Goal: Transaction & Acquisition: Purchase product/service

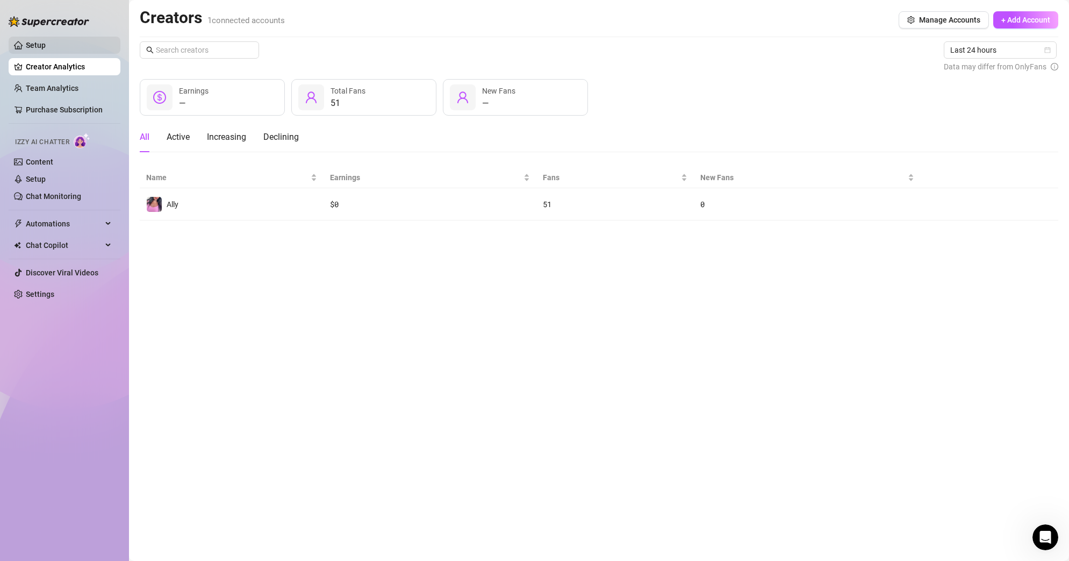
click at [35, 45] on link "Setup" at bounding box center [36, 45] width 20 height 9
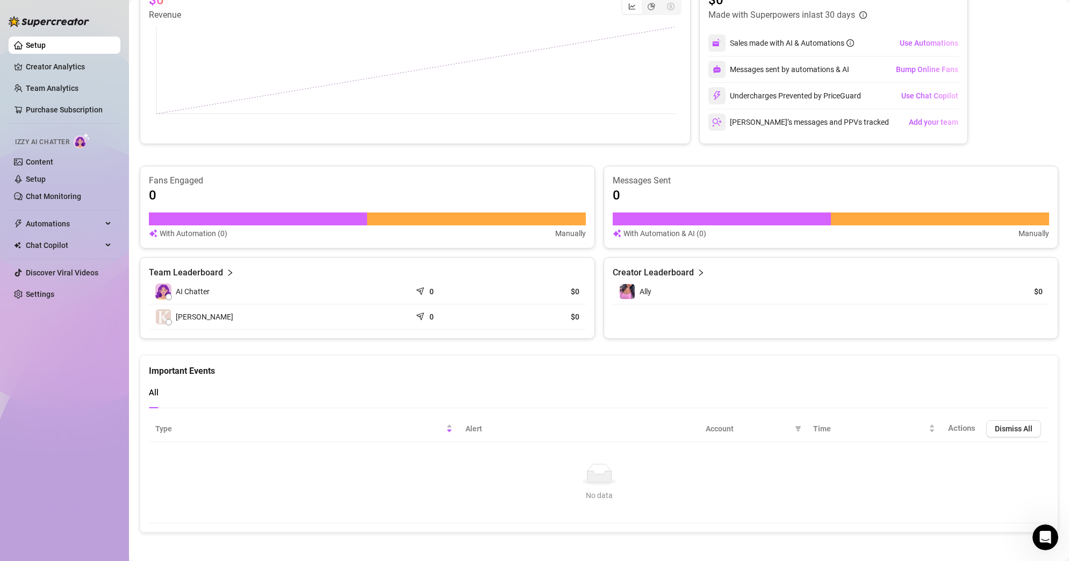
scroll to position [463, 0]
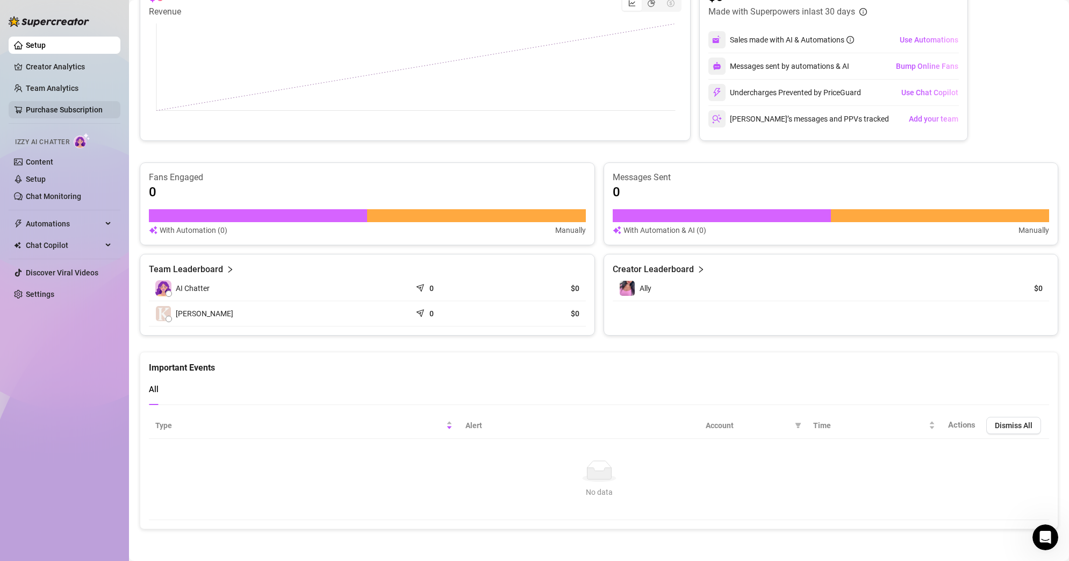
click at [39, 108] on link "Purchase Subscription" at bounding box center [64, 109] width 77 height 9
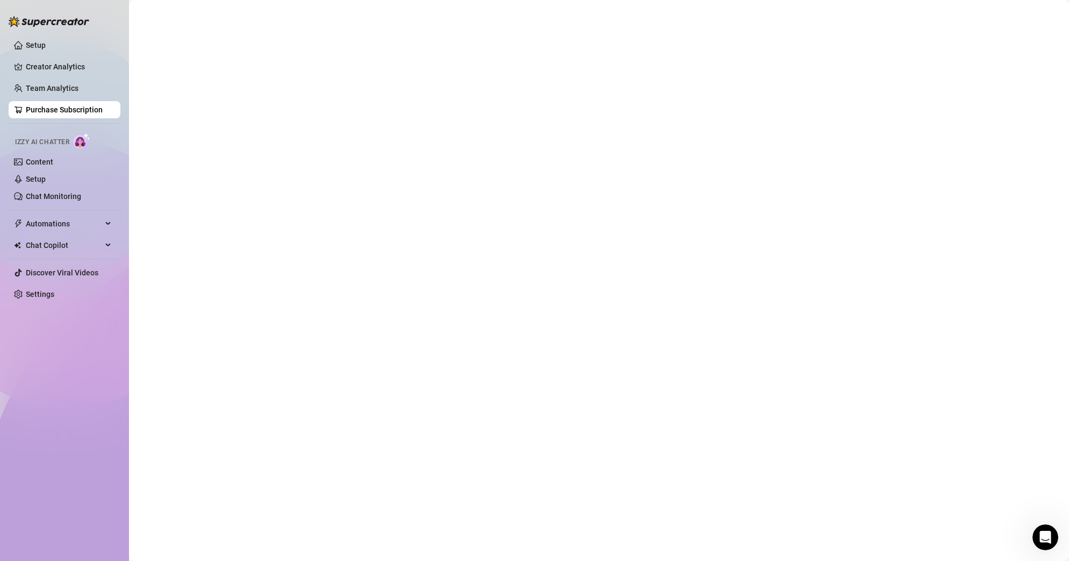
click at [40, 88] on div "Upgrade Subscription 1 Choose your plan 2 Adjust your order 3 Payment Slide to …" at bounding box center [534, 280] width 1069 height 561
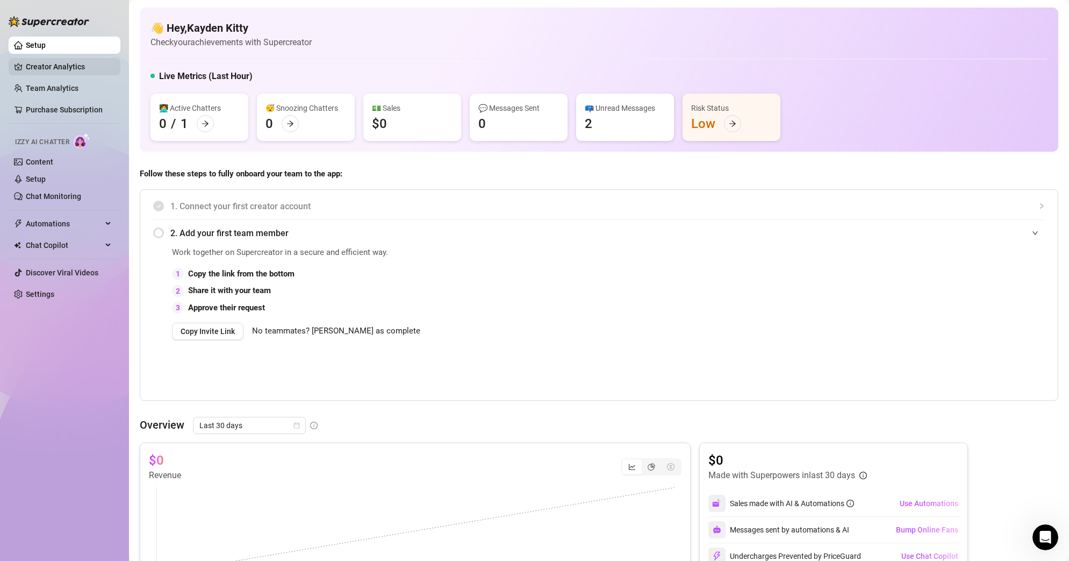
click at [39, 69] on link "Creator Analytics" at bounding box center [69, 66] width 86 height 17
